Goal: Find contact information: Find contact information

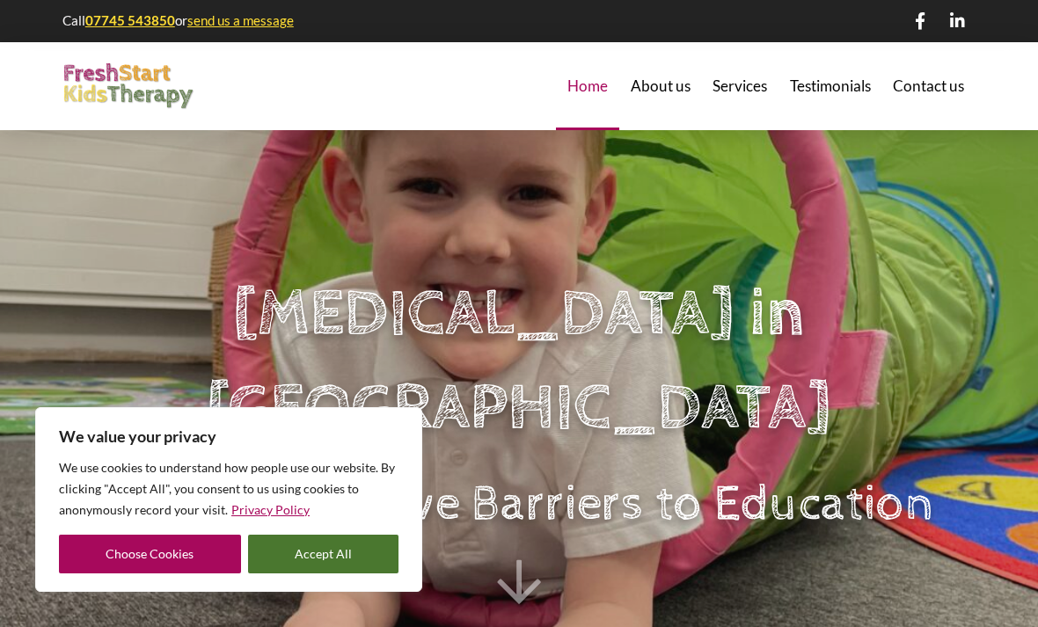
click at [942, 85] on span "Contact us" at bounding box center [928, 85] width 71 height 15
click at [353, 559] on button "Accept All" at bounding box center [323, 554] width 151 height 39
checkbox input "true"
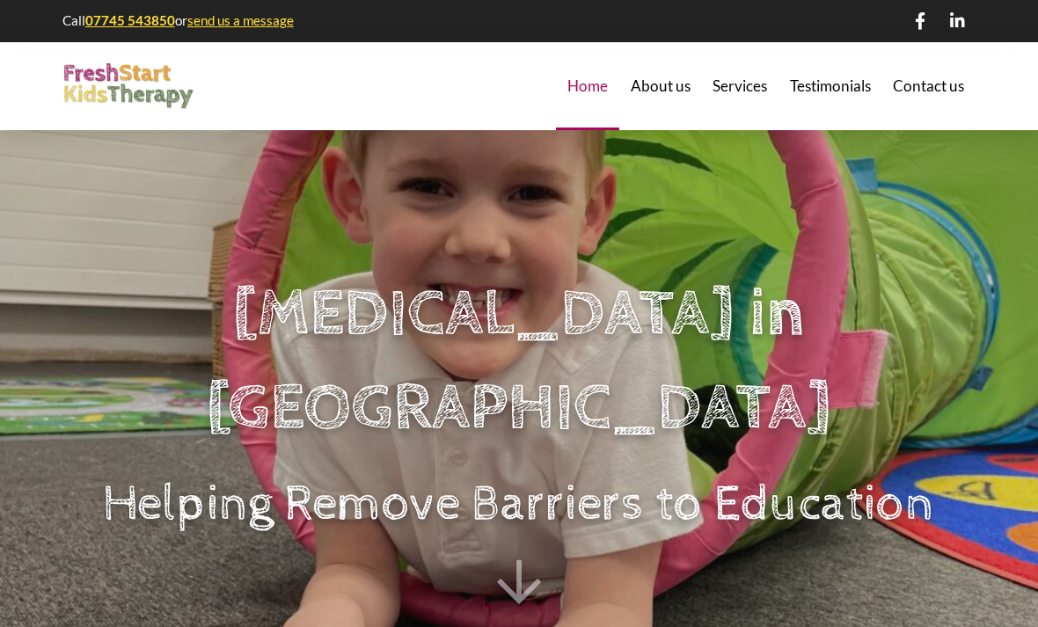
click at [943, 85] on span "Contact us" at bounding box center [928, 85] width 71 height 15
click at [917, 103] on div "Contact us" at bounding box center [930, 86] width 94 height 88
